Goal: Find specific page/section: Find specific page/section

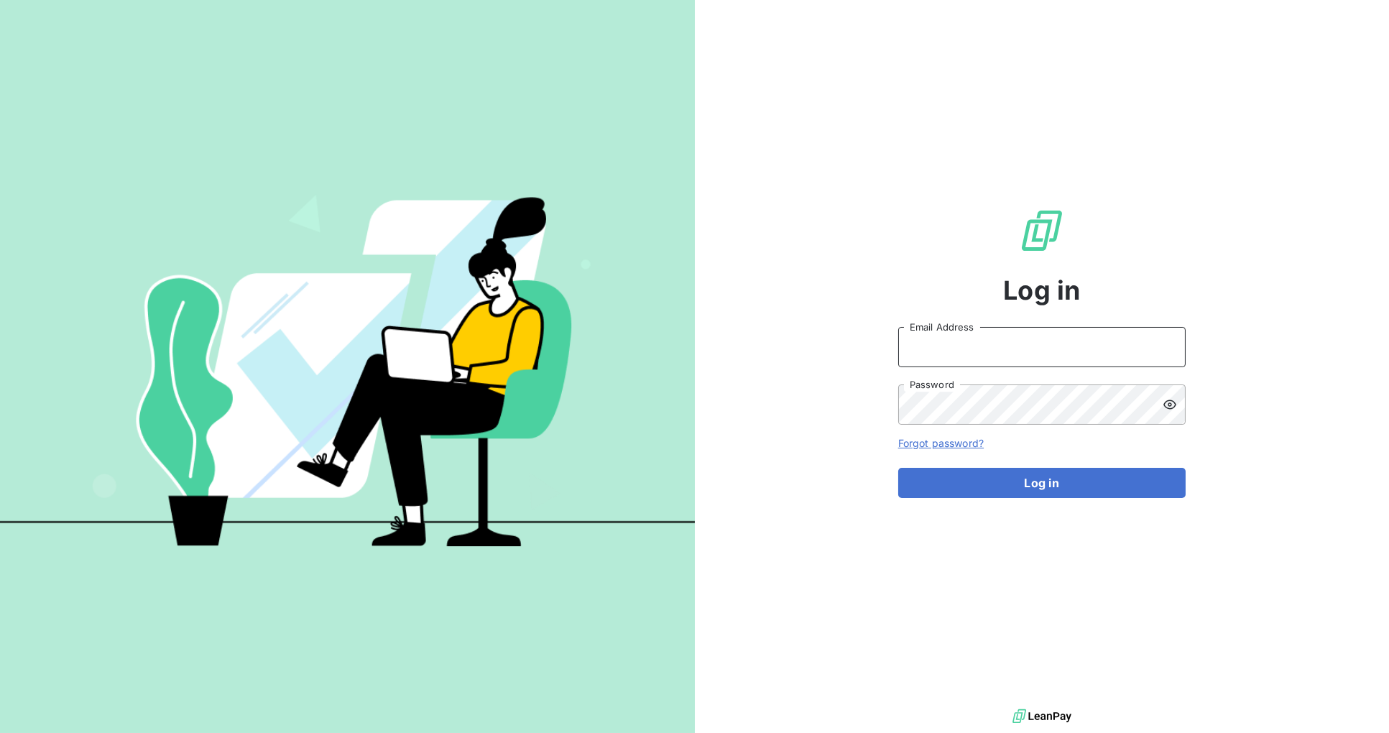
click at [997, 348] on input "Email Address" at bounding box center [1041, 347] width 287 height 40
type input "[PERSON_NAME][EMAIL_ADDRESS][DOMAIN_NAME]"
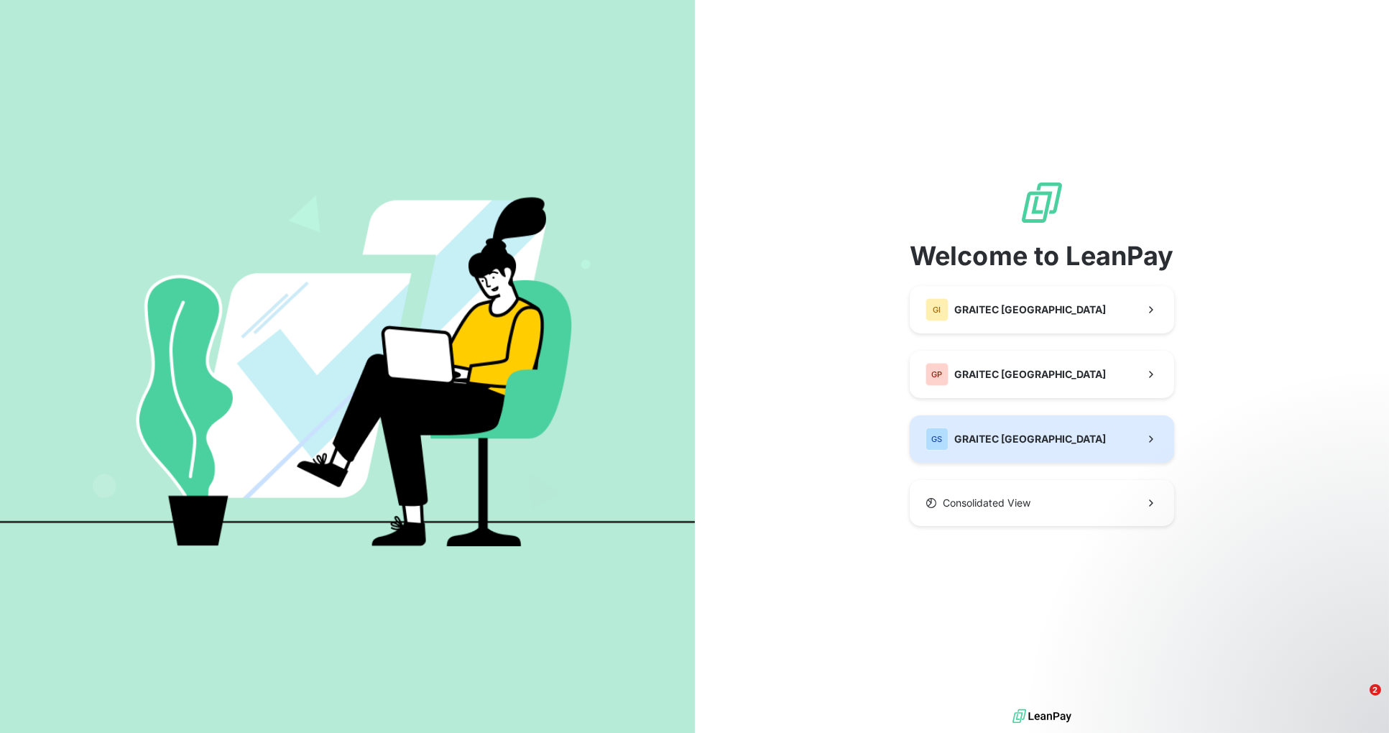
click at [1053, 439] on button "GS GRAITEC [GEOGRAPHIC_DATA]" at bounding box center [1042, 438] width 264 height 47
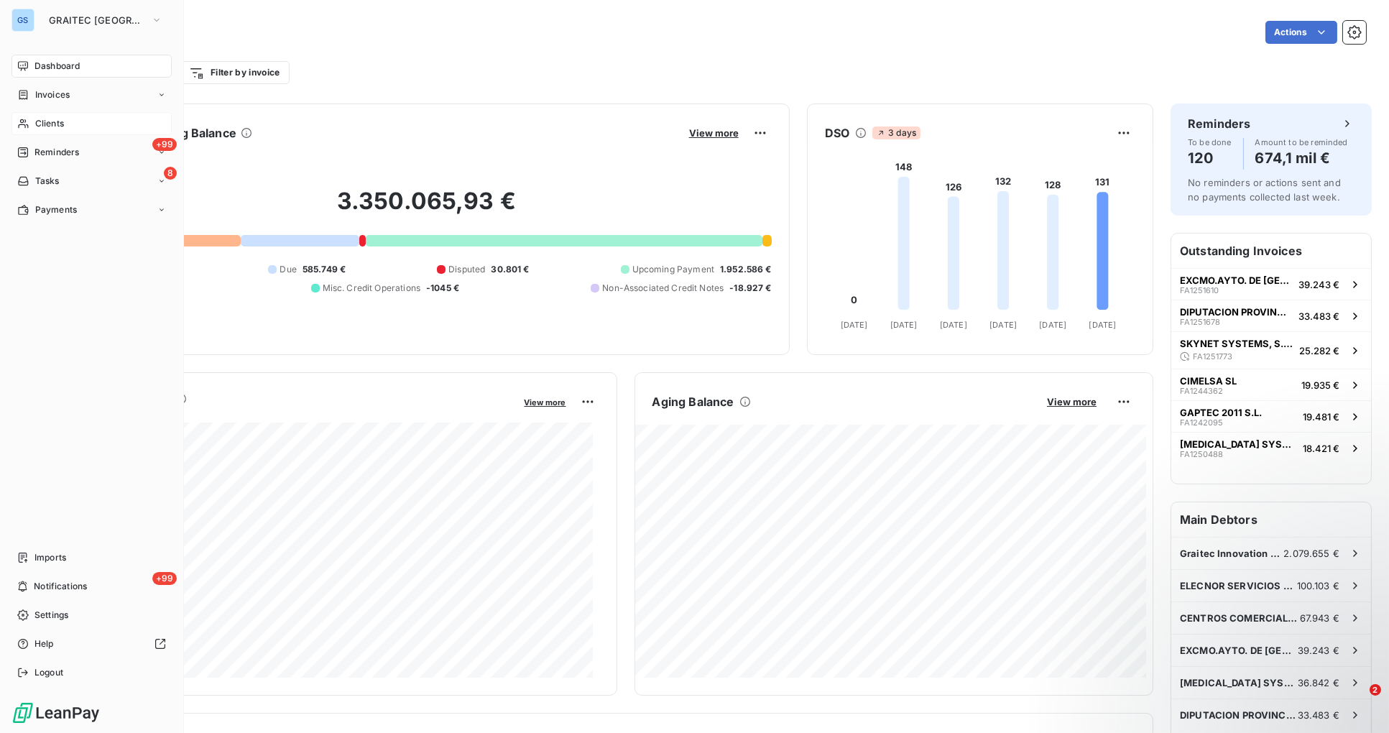
click at [47, 122] on span "Clients" at bounding box center [49, 123] width 29 height 13
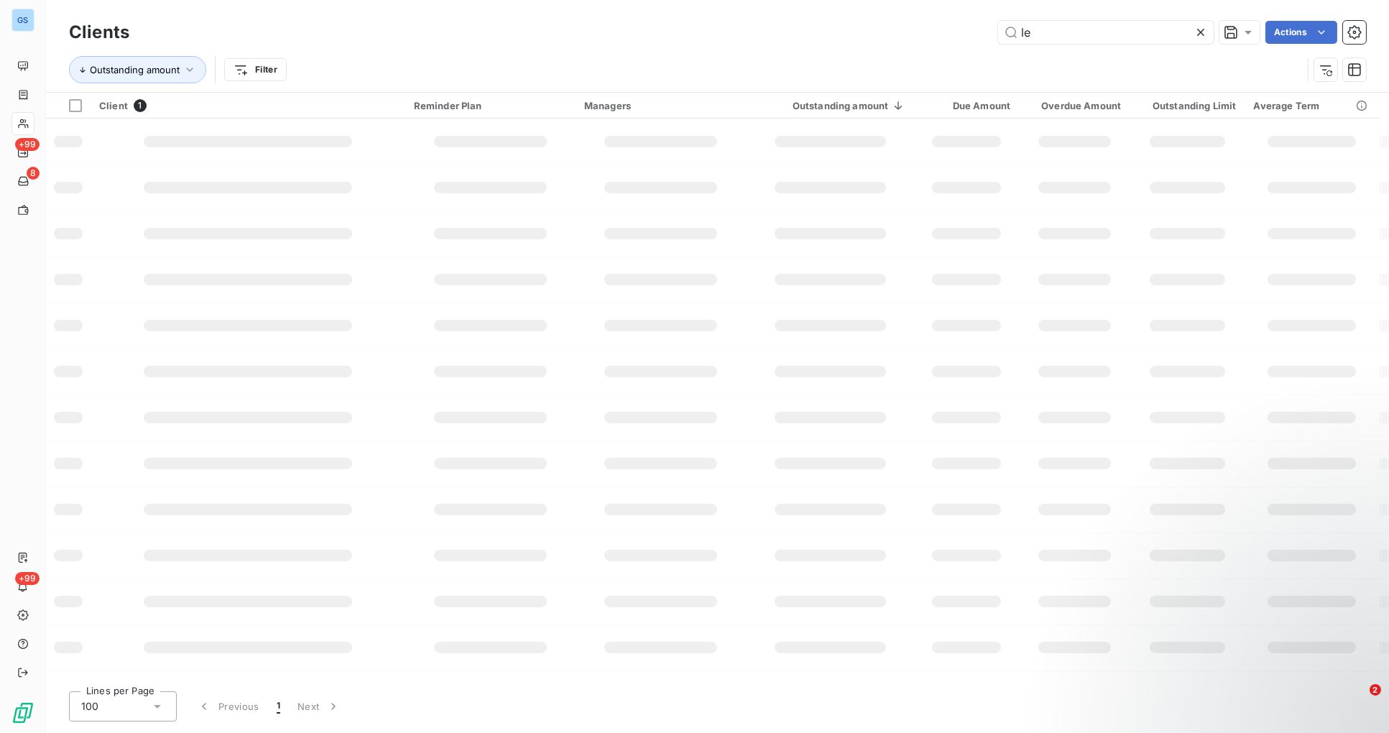
type input "l"
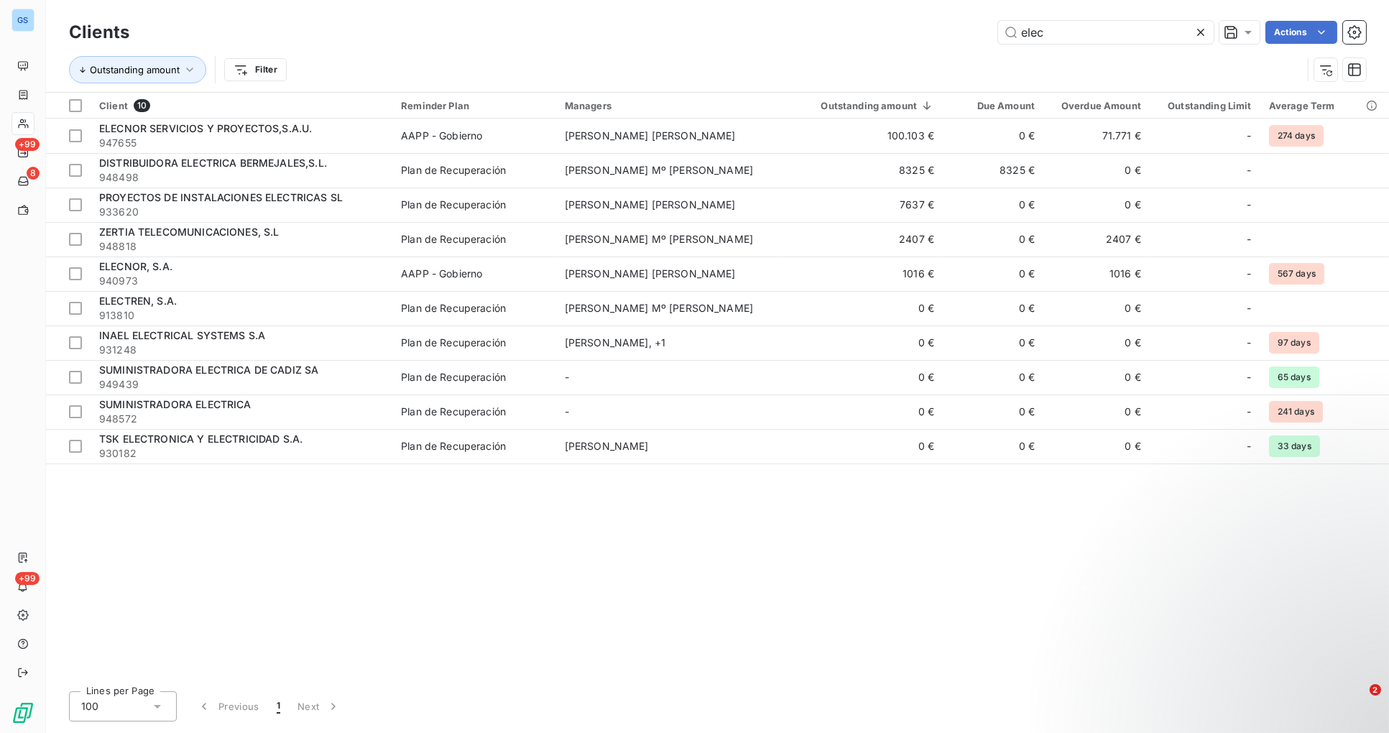
type input "elec"
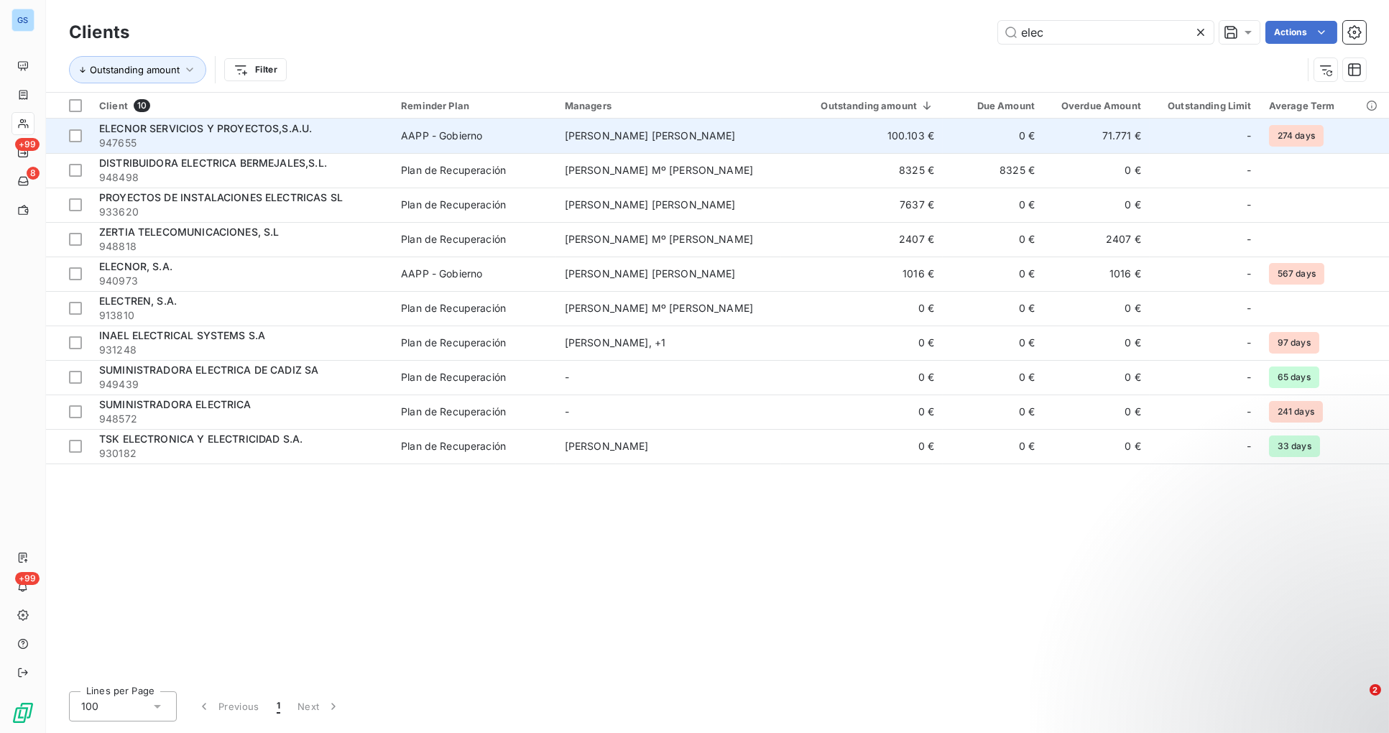
click at [479, 133] on div "AAPP - Gobierno" at bounding box center [441, 136] width 81 height 14
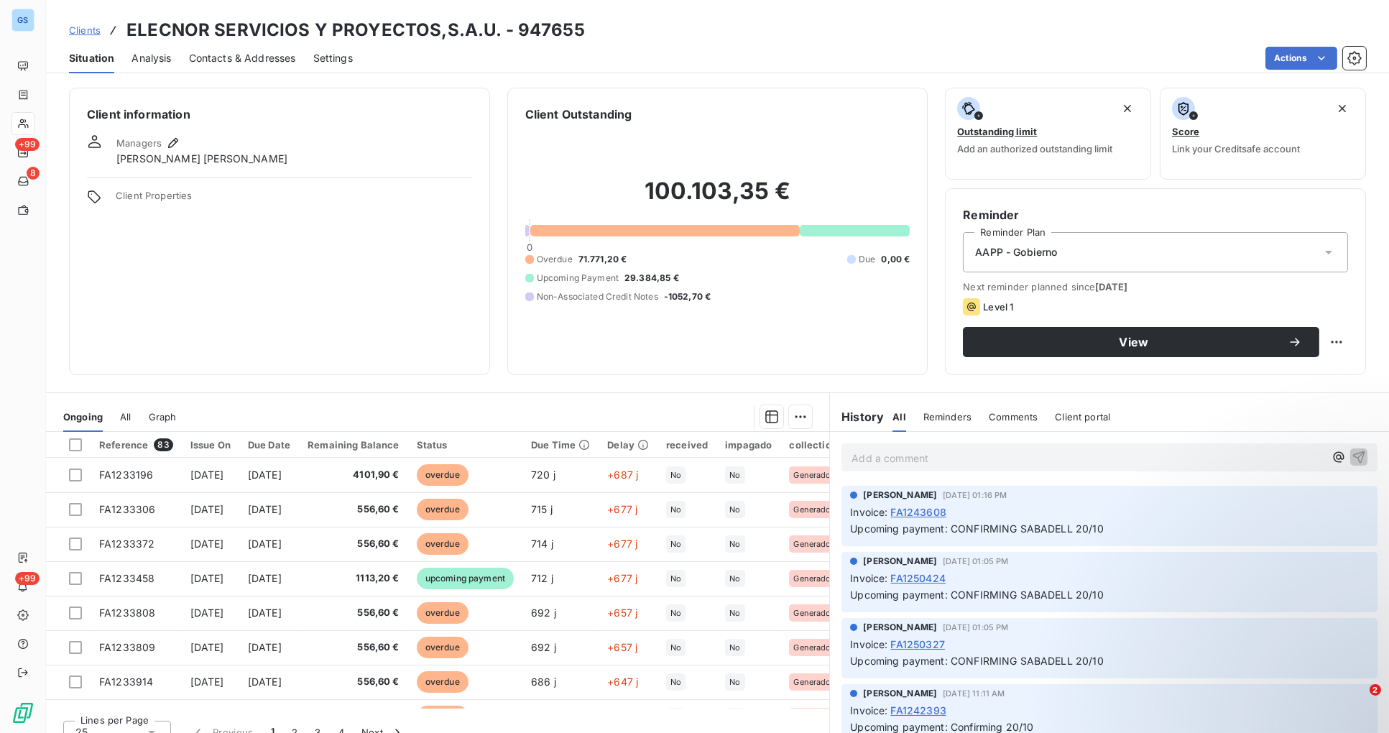
scroll to position [18, 0]
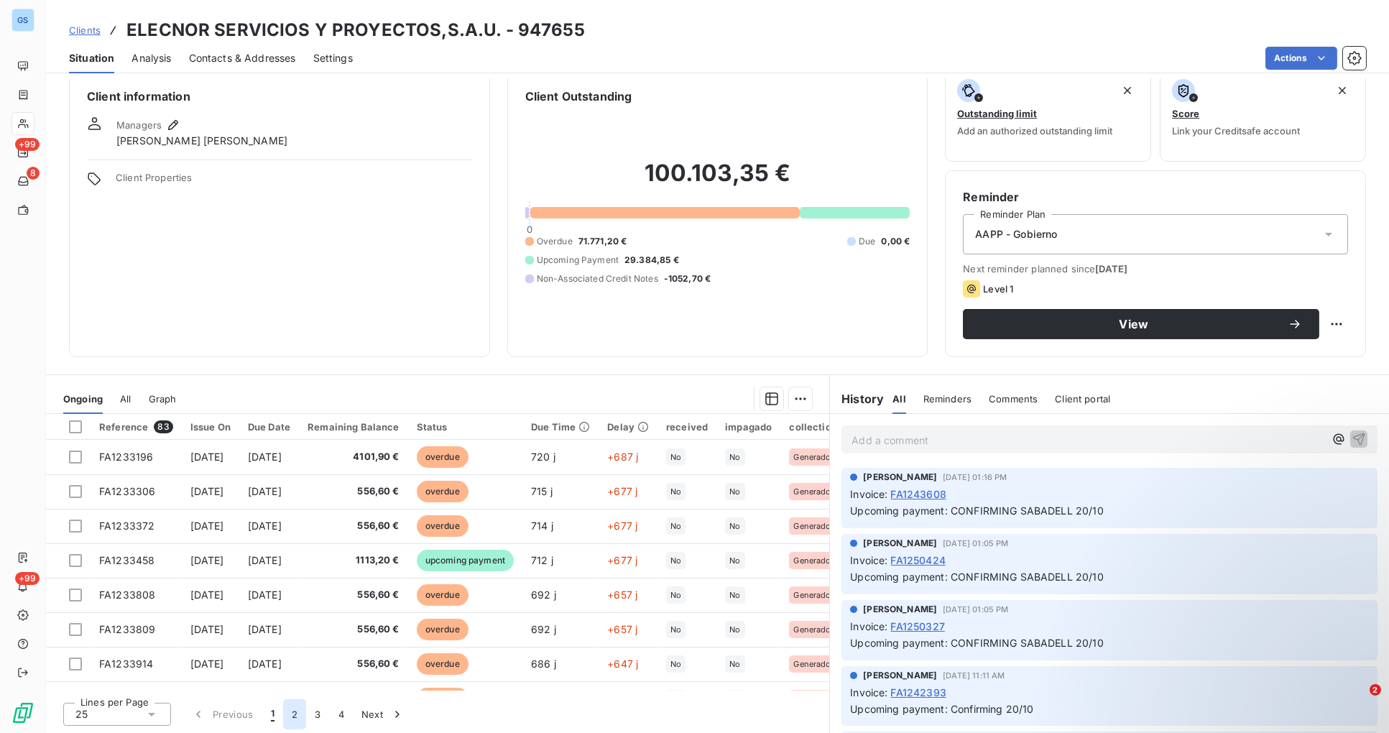
click at [302, 709] on button "2" at bounding box center [294, 714] width 23 height 30
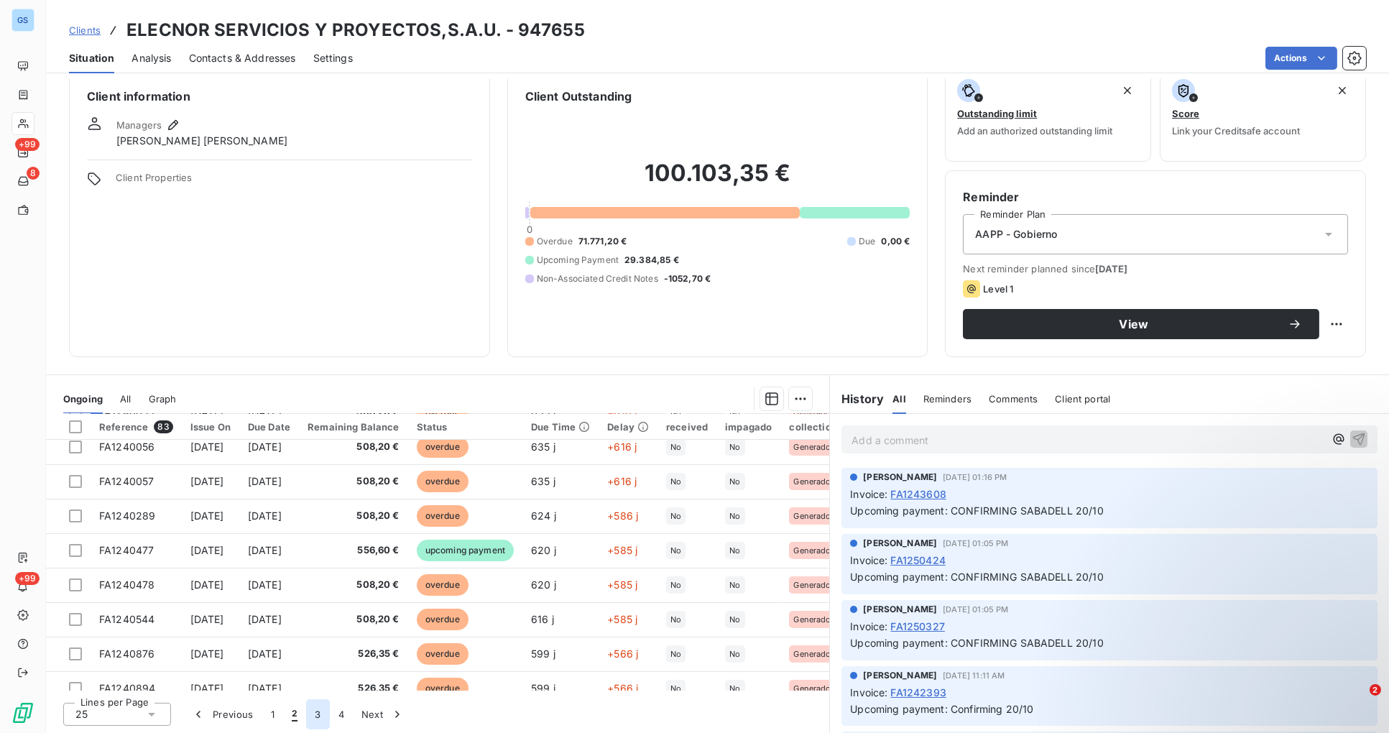
click at [318, 716] on button "3" at bounding box center [317, 714] width 23 height 30
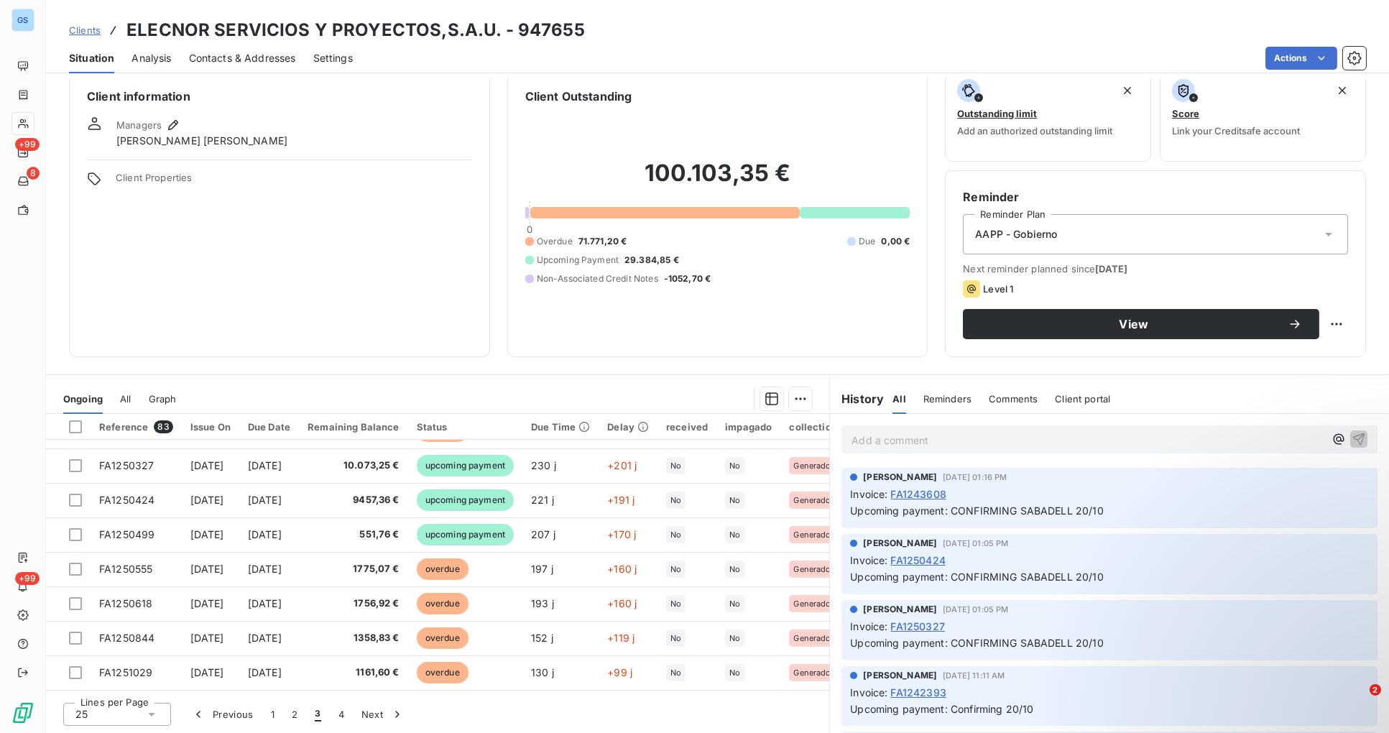
scroll to position [616, 0]
click at [342, 711] on button "4" at bounding box center [341, 714] width 23 height 30
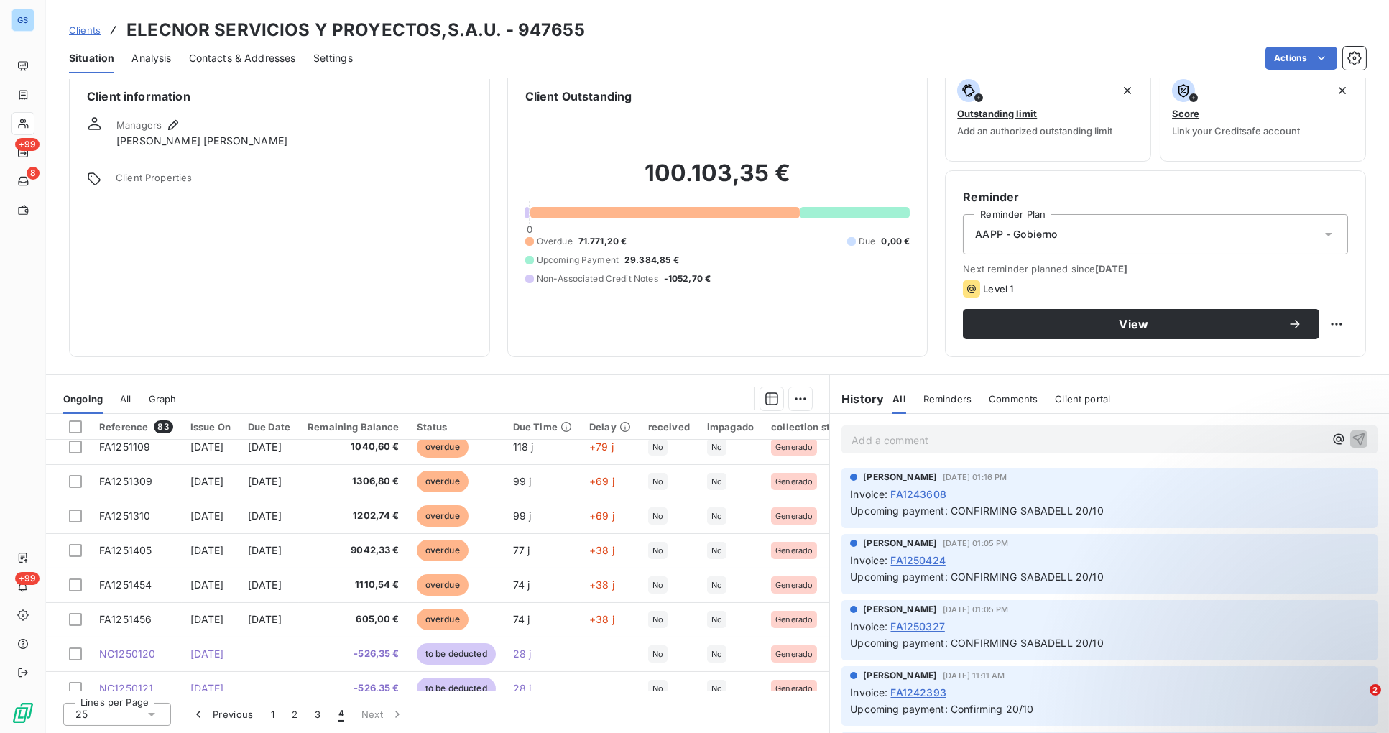
scroll to position [0, 0]
